Goal: Transaction & Acquisition: Purchase product/service

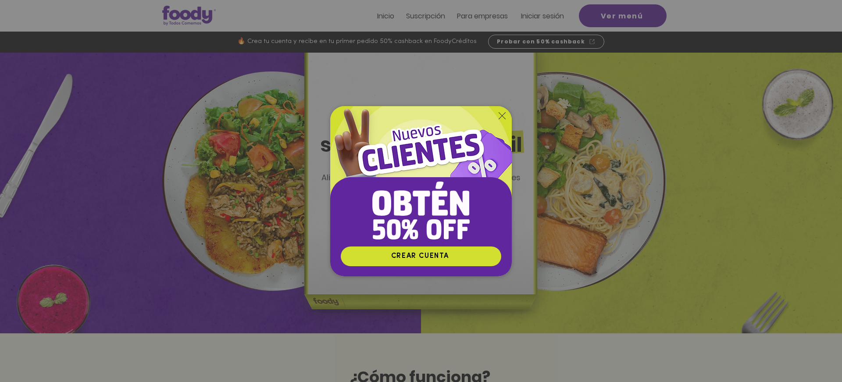
click at [504, 114] on icon "Volver al sitio" at bounding box center [502, 115] width 7 height 7
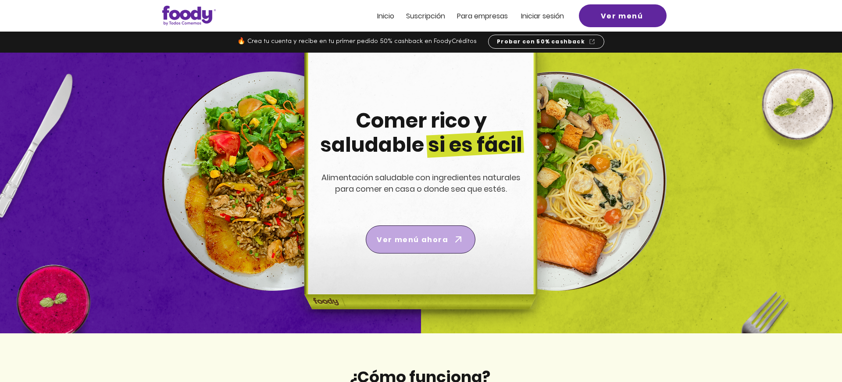
click at [427, 244] on span "Ver menú ahora" at bounding box center [412, 239] width 71 height 11
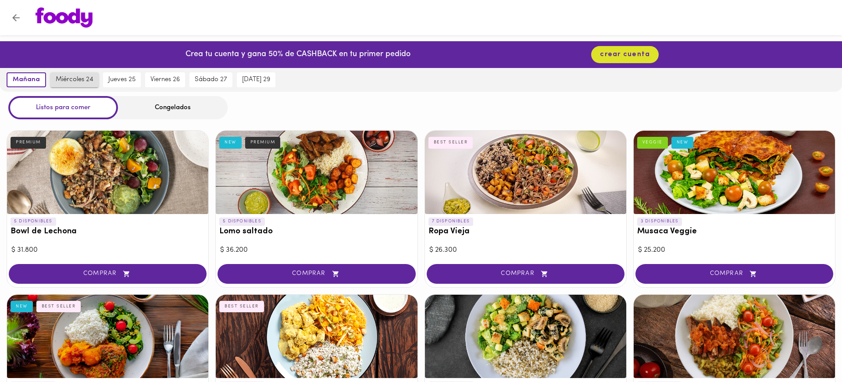
click at [66, 82] on span "miércoles 24" at bounding box center [75, 80] width 38 height 8
click at [130, 83] on span "jueves 25" at bounding box center [122, 80] width 27 height 8
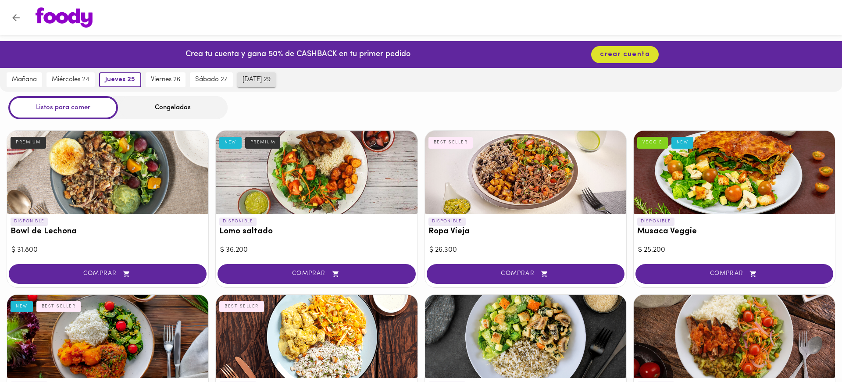
click at [249, 80] on span "[DATE] 29" at bounding box center [257, 80] width 28 height 8
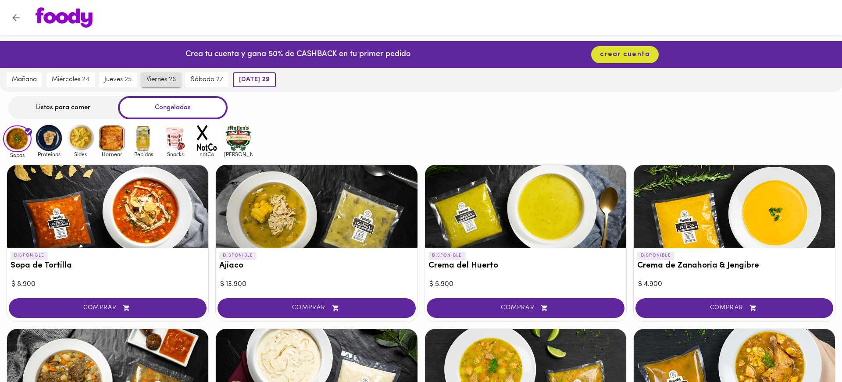
click at [171, 79] on span "viernes 26" at bounding box center [160, 80] width 29 height 8
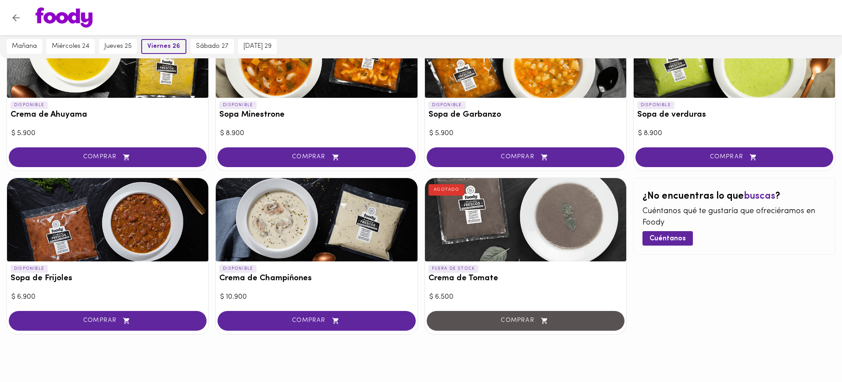
scroll to position [478, 0]
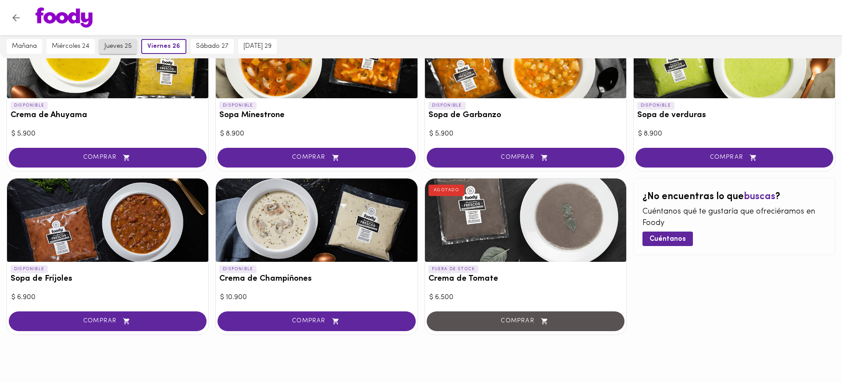
drag, startPoint x: 139, startPoint y: 49, endPoint x: 132, endPoint y: 49, distance: 6.6
click at [138, 49] on div "jueves 25" at bounding box center [118, 47] width 42 height 24
click at [132, 48] on span "jueves 25" at bounding box center [120, 47] width 30 height 8
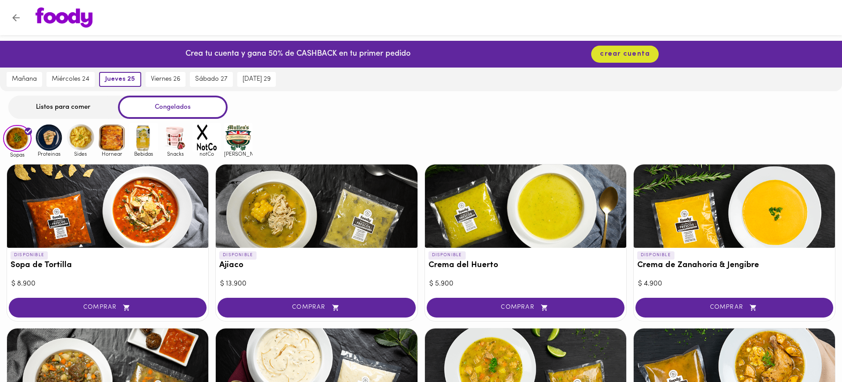
scroll to position [0, 0]
click at [206, 134] on img at bounding box center [207, 137] width 29 height 29
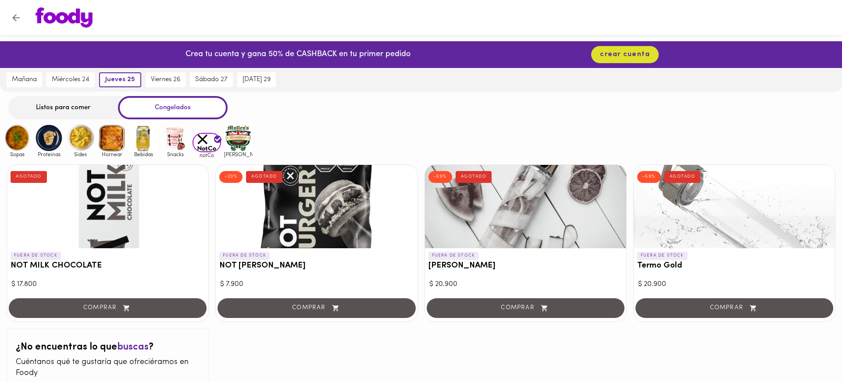
click at [203, 140] on img at bounding box center [207, 143] width 29 height 20
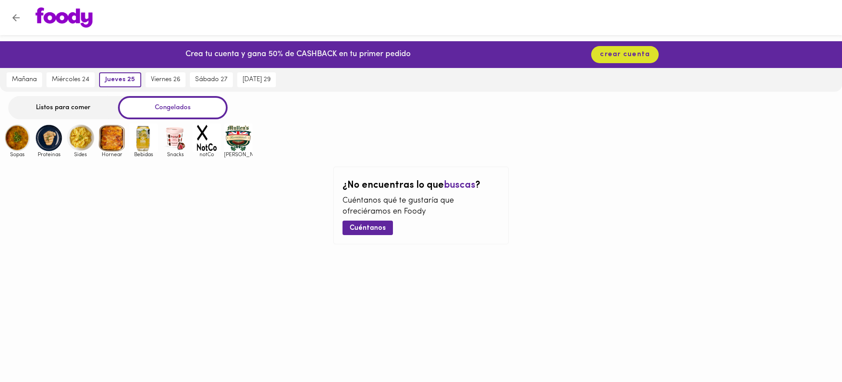
click at [557, 100] on div "Listos para comer Congelados" at bounding box center [421, 107] width 842 height 23
